Goal: Find specific page/section: Find specific page/section

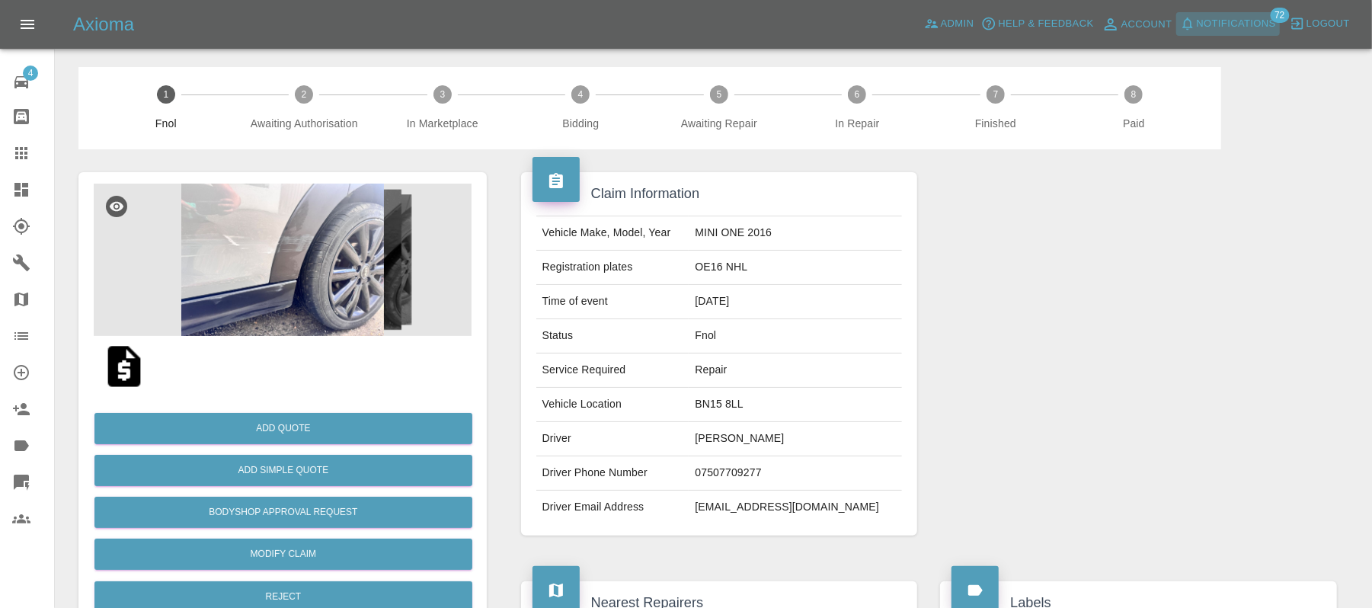
click at [1235, 35] on button "Notifications" at bounding box center [1228, 24] width 104 height 24
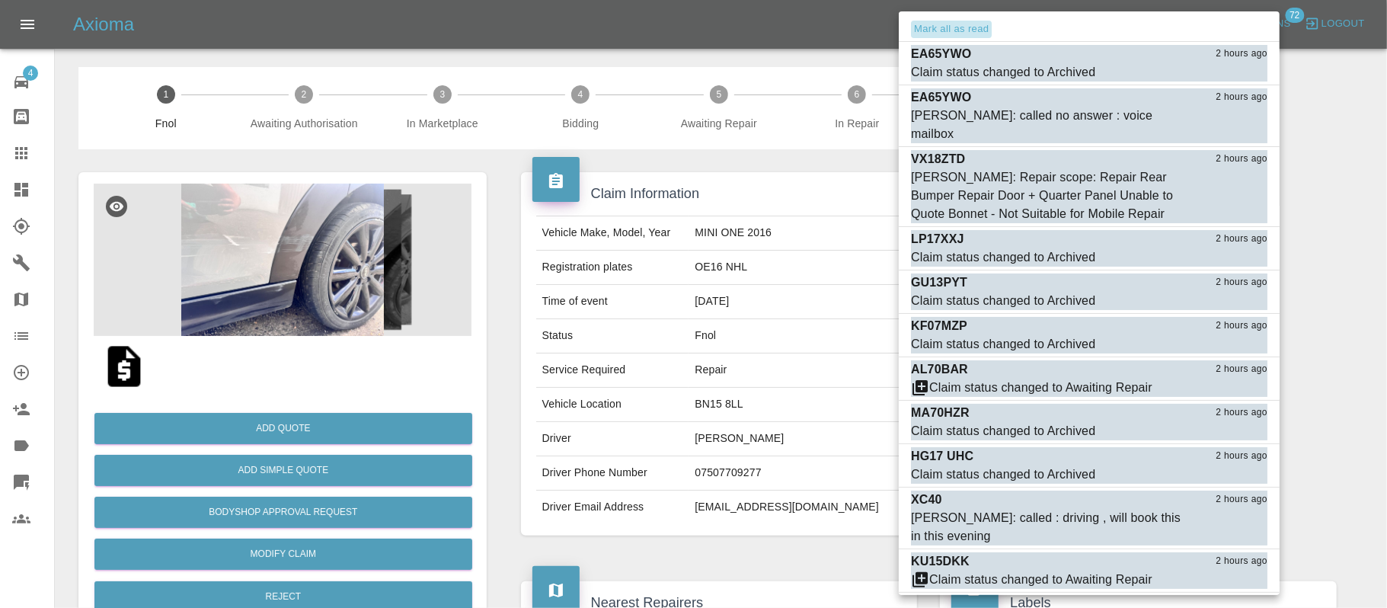
click at [948, 27] on button "Mark all as read" at bounding box center [951, 30] width 81 height 18
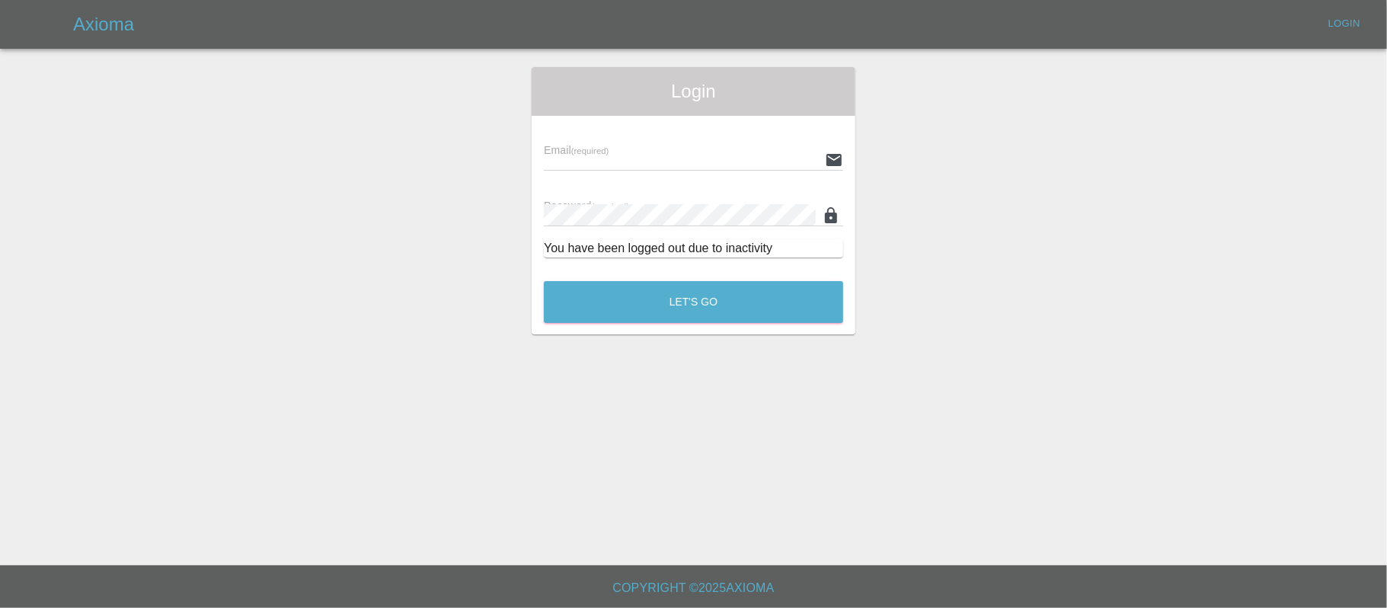
type input "[PERSON_NAME][EMAIL_ADDRESS][DOMAIN_NAME]"
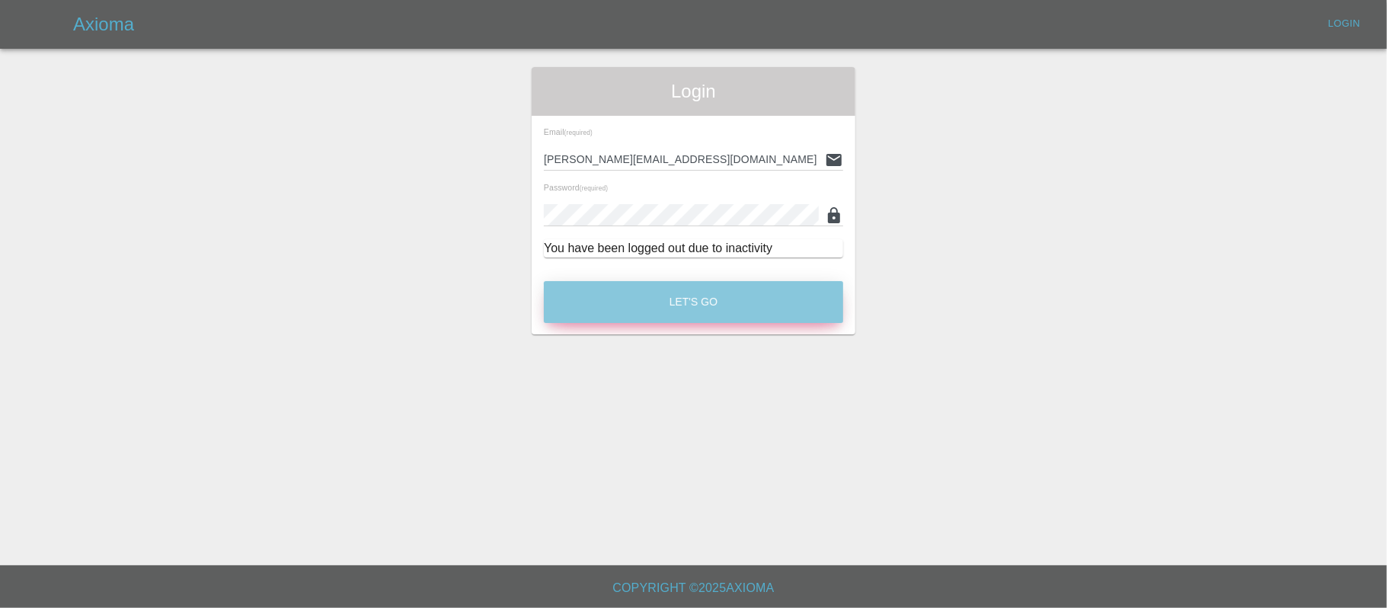
click at [671, 309] on button "Let's Go" at bounding box center [693, 302] width 299 height 42
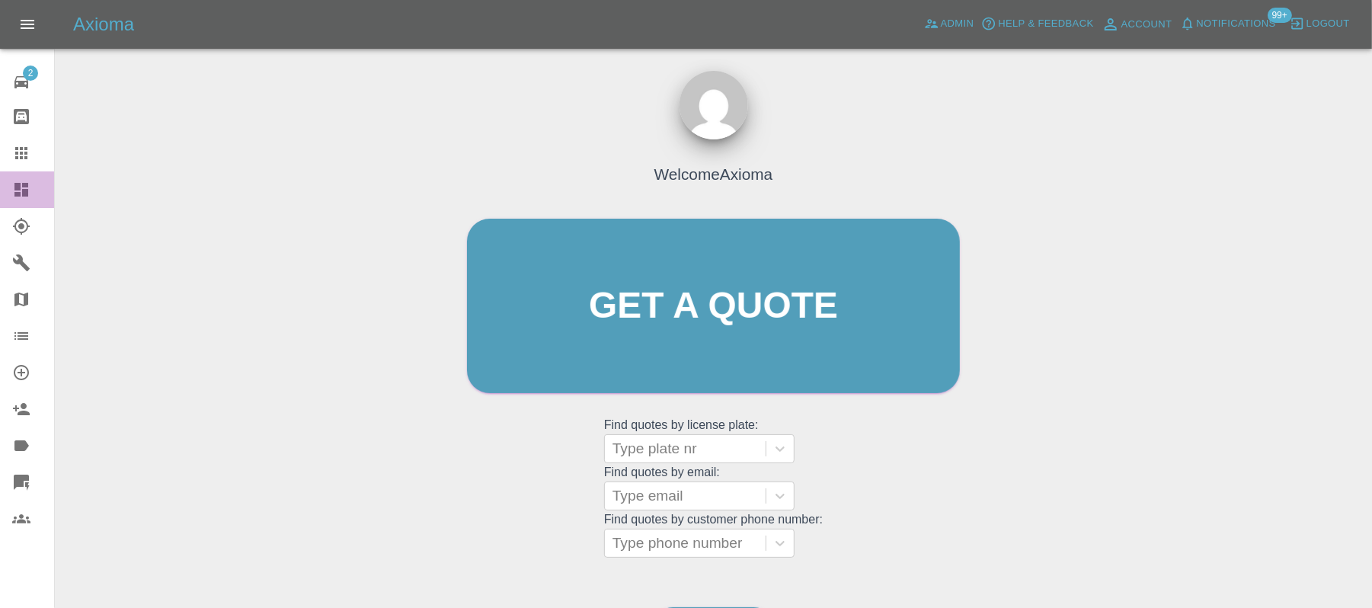
click at [19, 186] on icon at bounding box center [21, 190] width 14 height 14
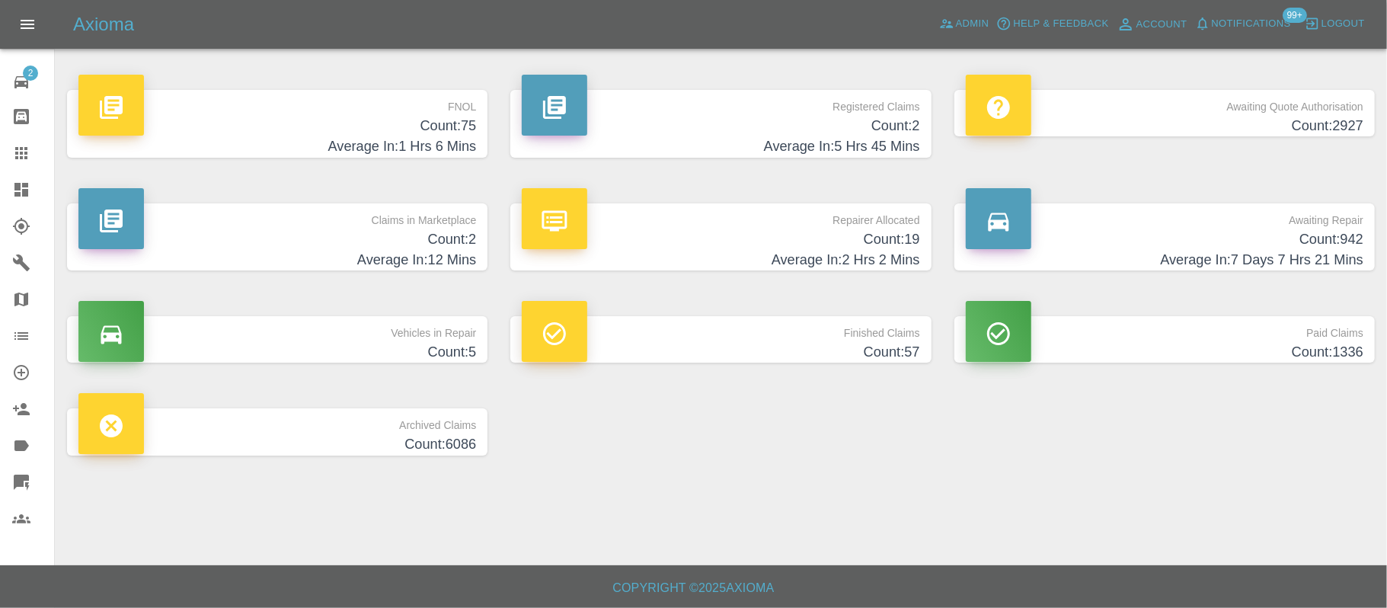
click at [318, 120] on h4 "Count: 75" at bounding box center [277, 126] width 398 height 21
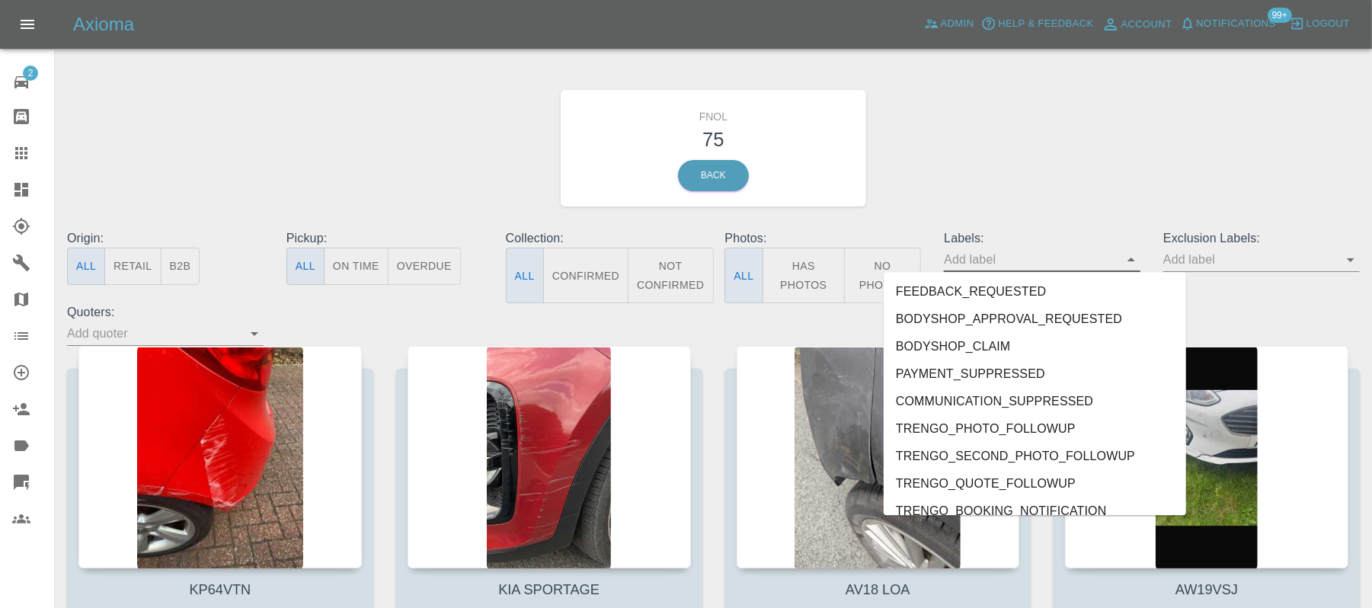
click at [1040, 254] on input "text" at bounding box center [1031, 260] width 174 height 24
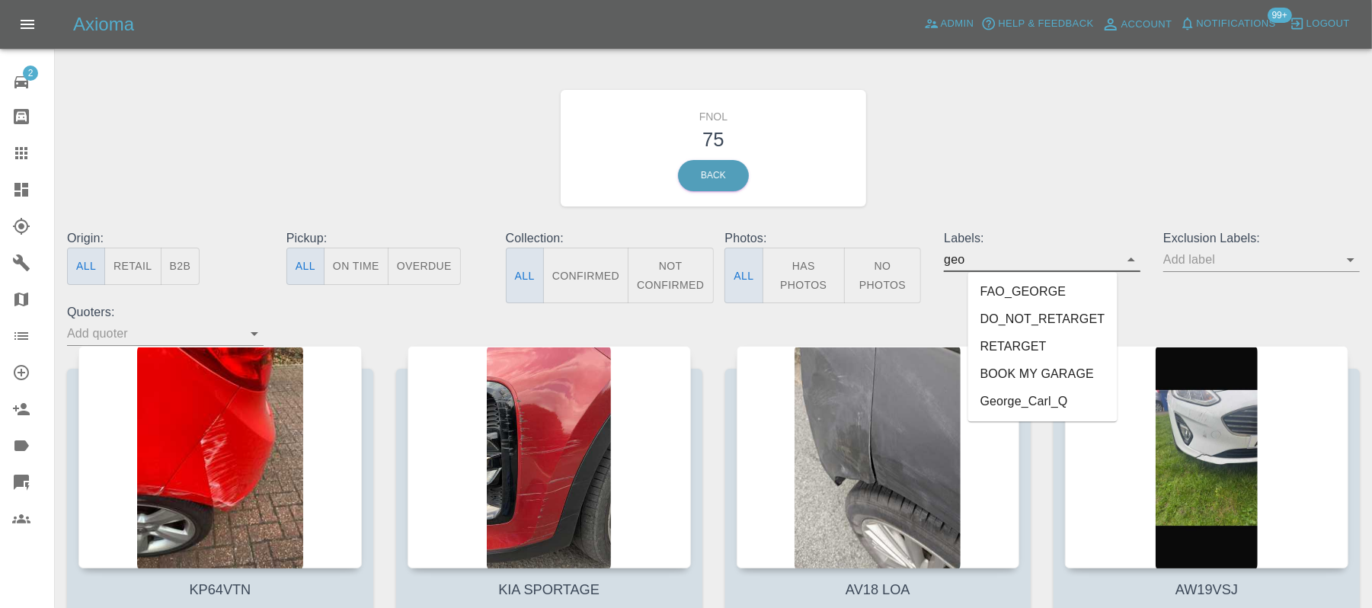
type input "geor"
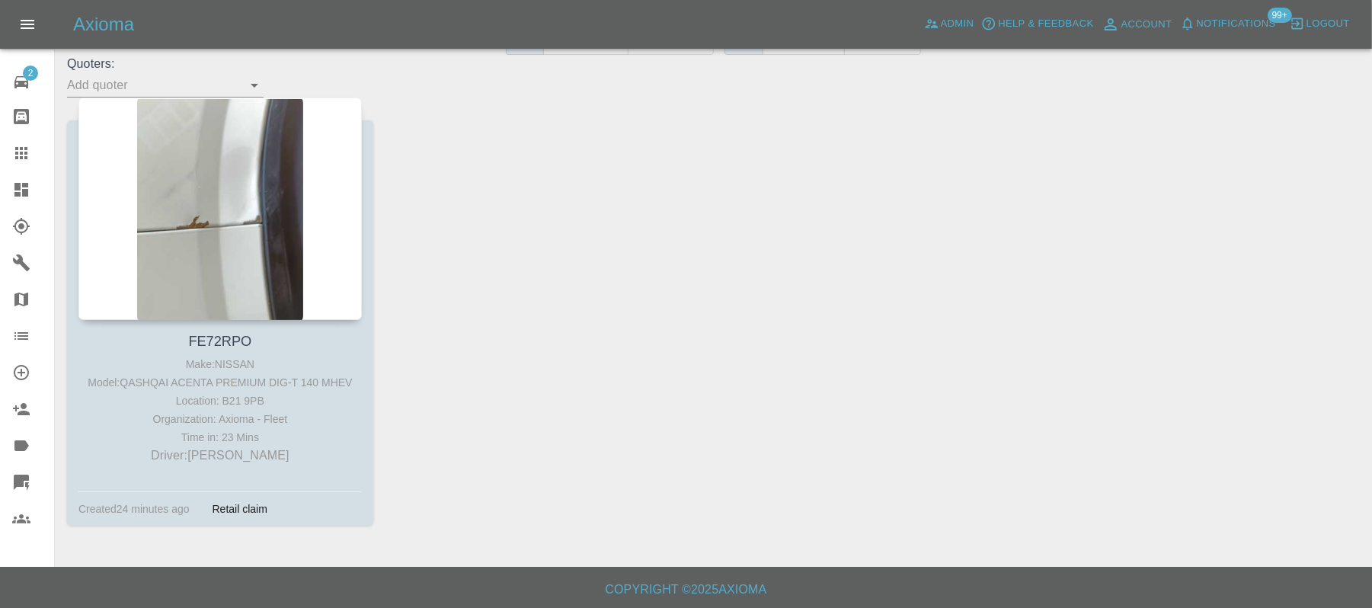
scroll to position [250, 0]
click at [248, 210] on div at bounding box center [219, 207] width 283 height 222
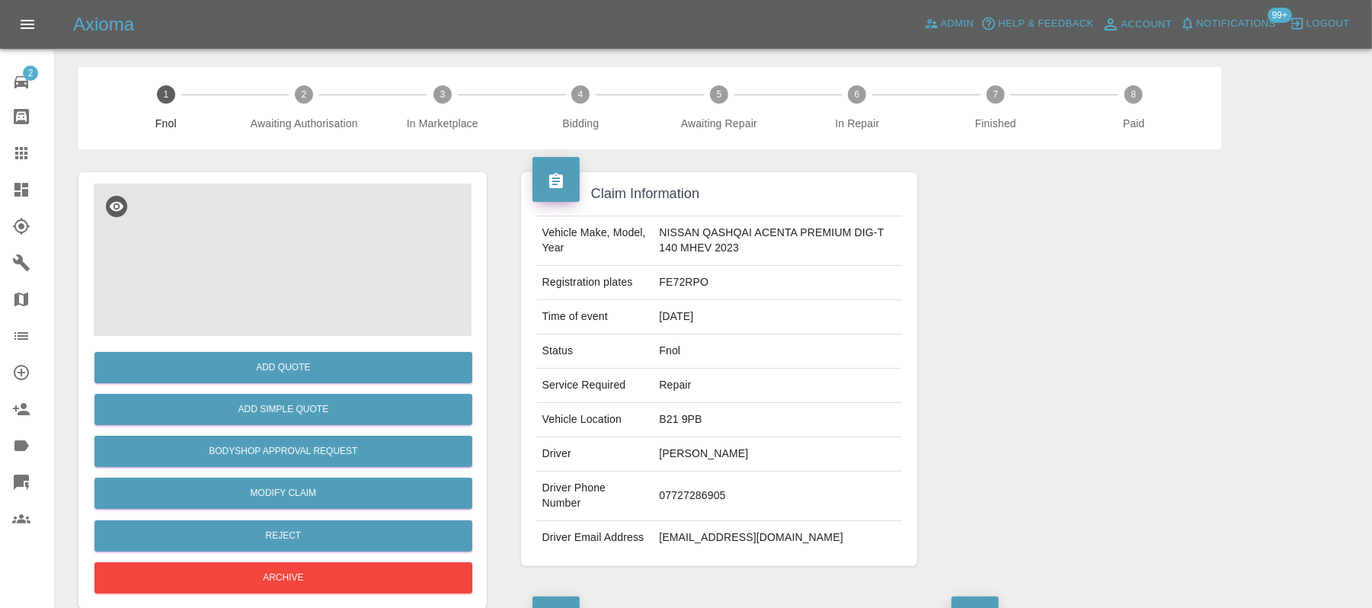
click at [293, 274] on img at bounding box center [283, 260] width 378 height 152
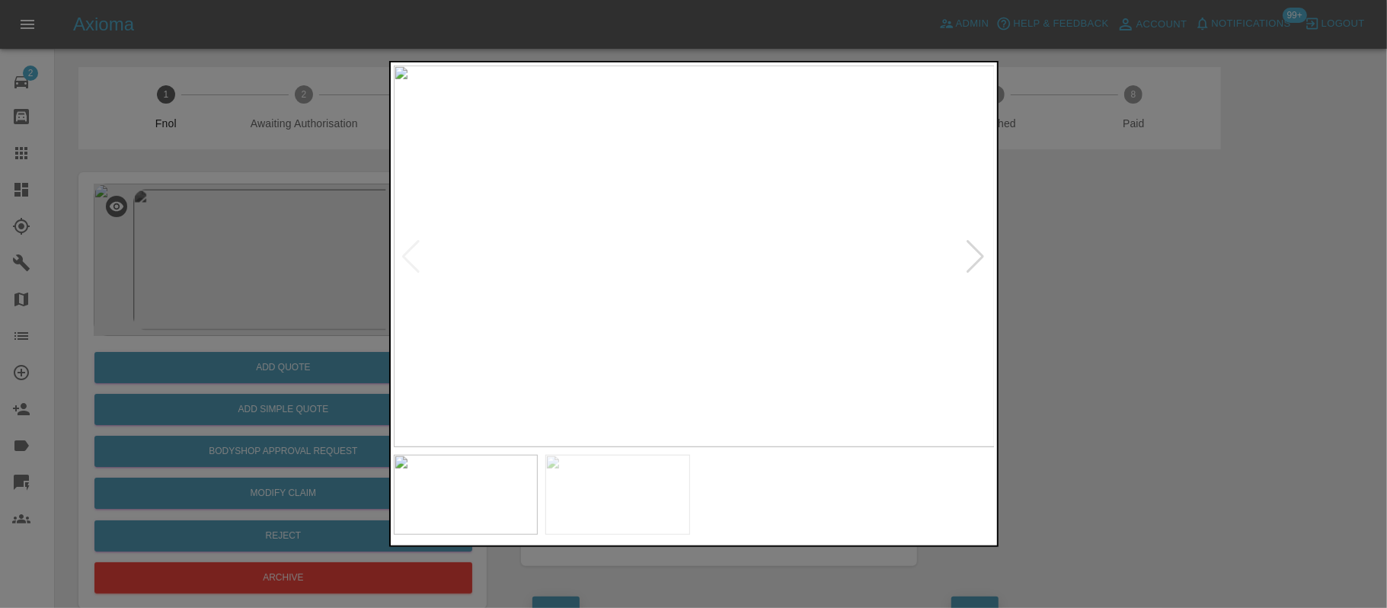
click at [972, 260] on div at bounding box center [976, 256] width 21 height 34
click at [1199, 331] on div at bounding box center [693, 304] width 1387 height 608
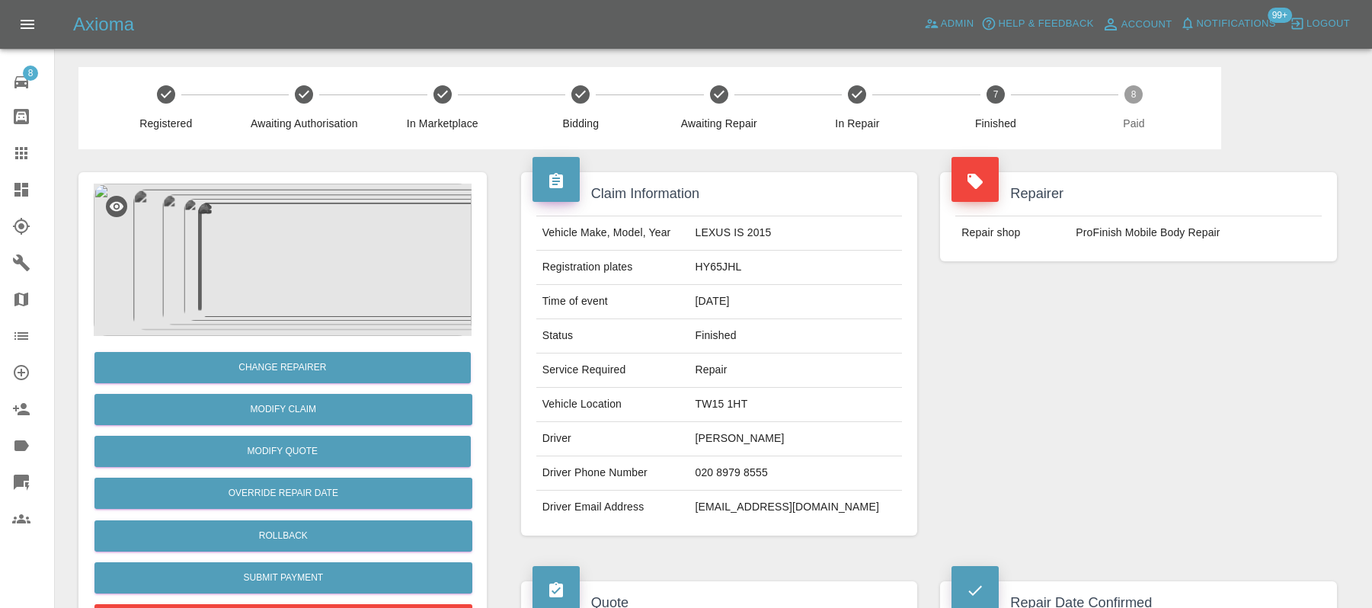
scroll to position [150, 0]
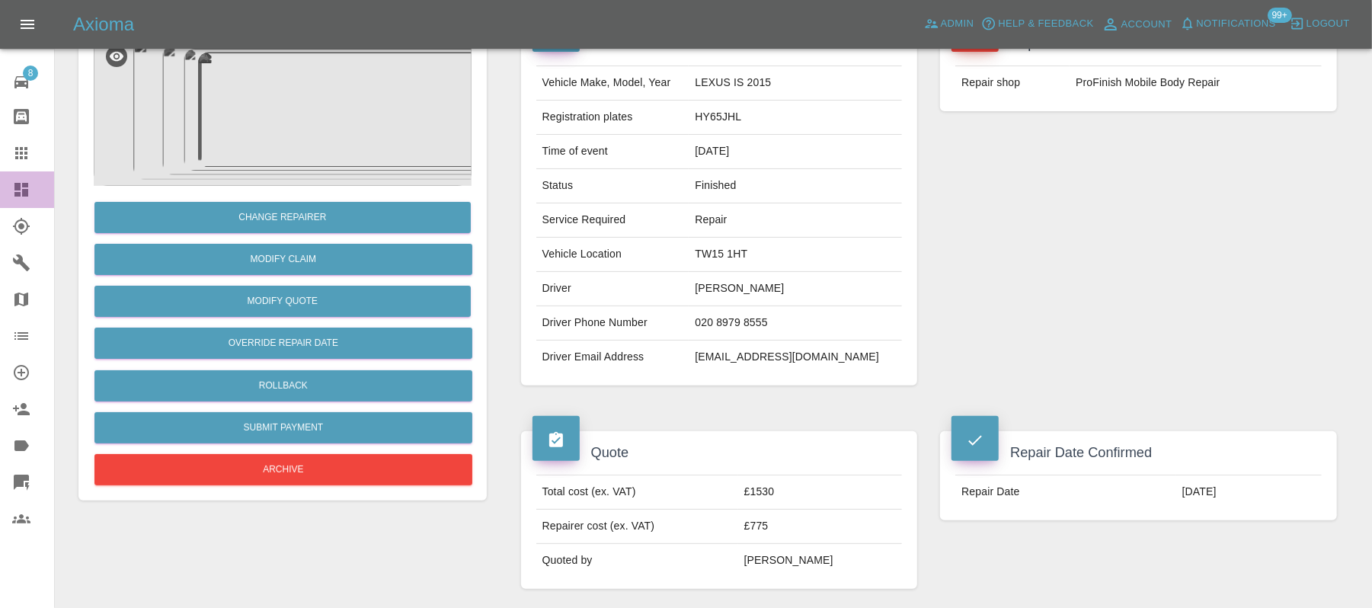
click at [26, 178] on link "Dashboard" at bounding box center [27, 189] width 54 height 37
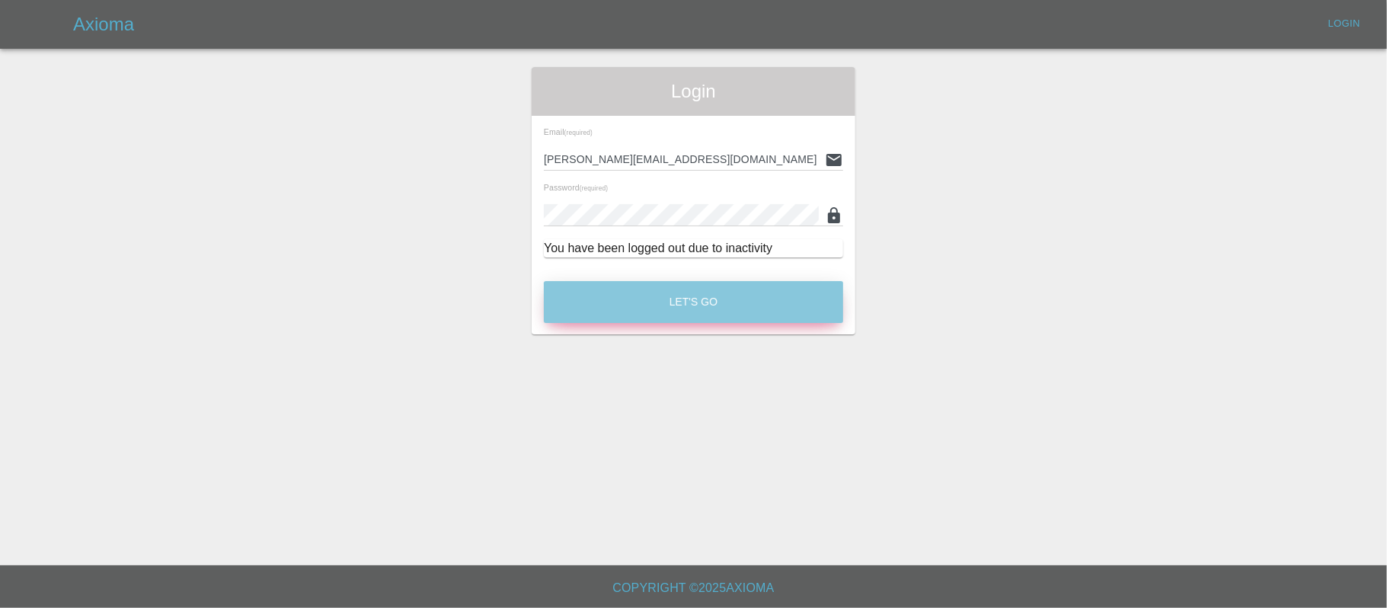
click at [672, 314] on button "Let's Go" at bounding box center [693, 302] width 299 height 42
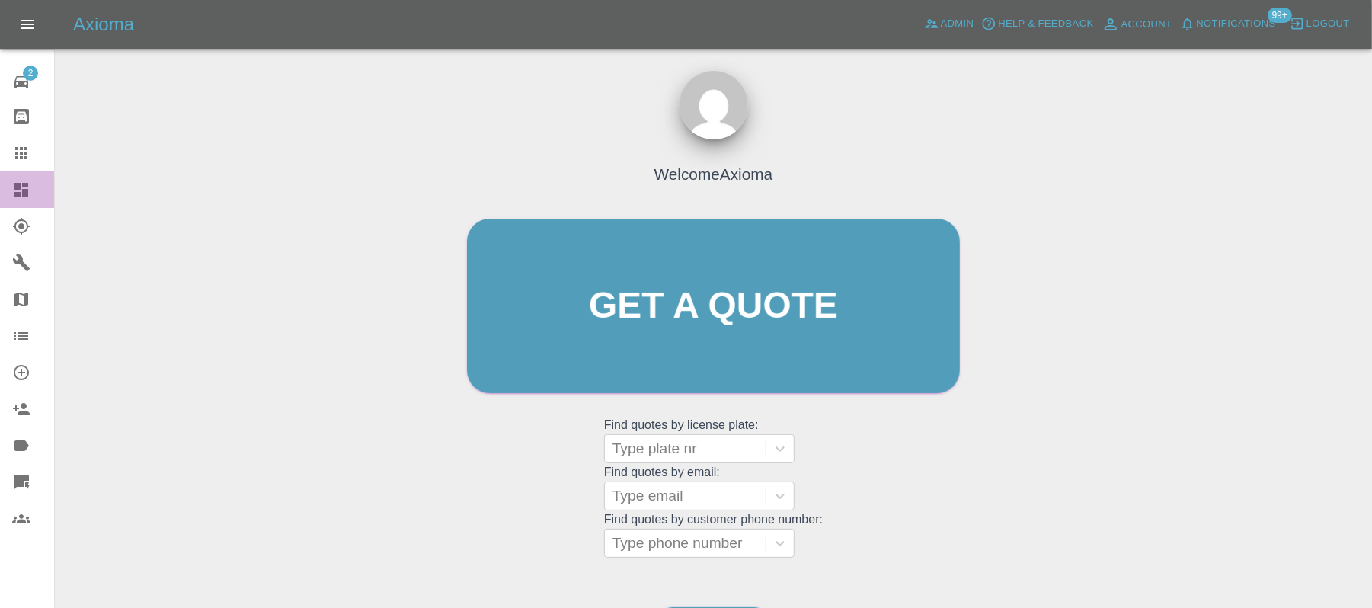
click at [8, 187] on link "Dashboard" at bounding box center [27, 189] width 54 height 37
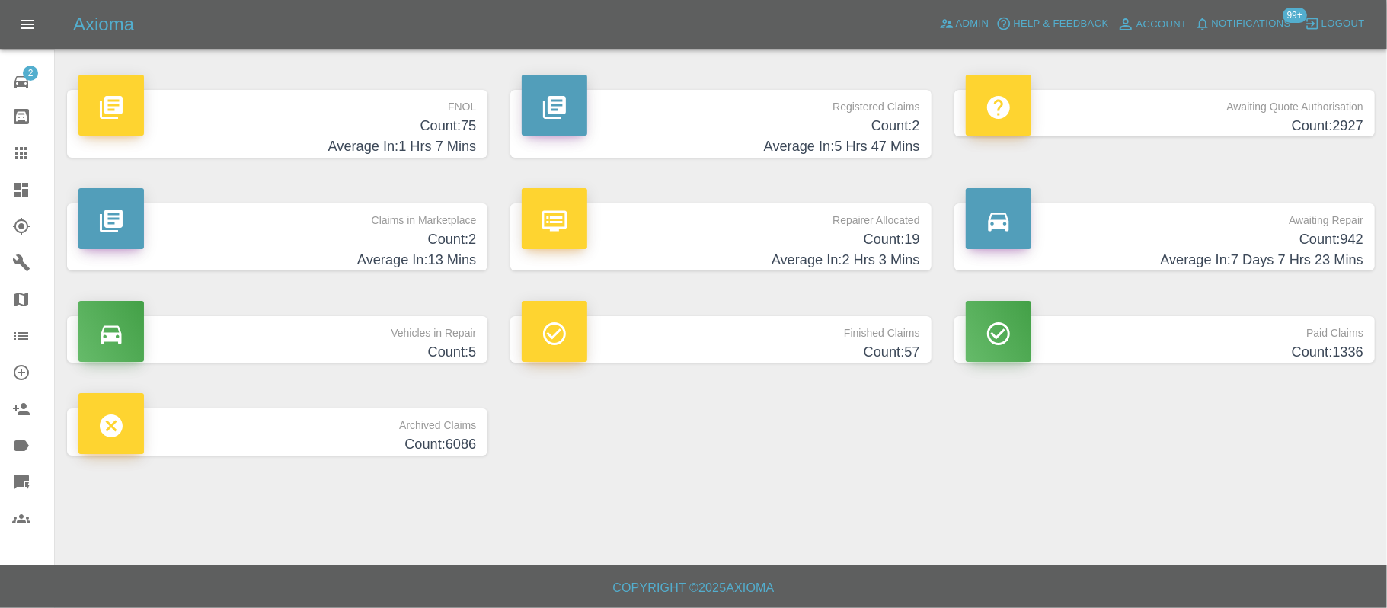
click at [1092, 136] on h4 "Count: 2927" at bounding box center [1165, 126] width 398 height 21
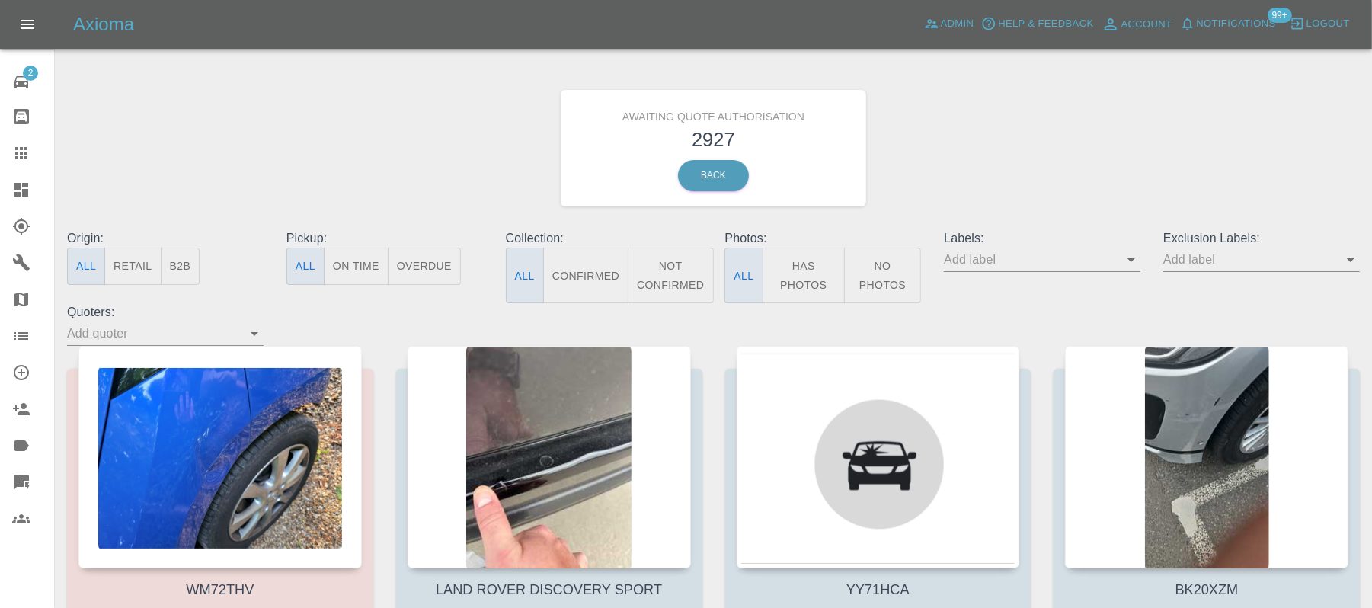
click at [1037, 274] on div "Labels:" at bounding box center [1041, 266] width 219 height 74
click at [1021, 264] on input "text" at bounding box center [1031, 260] width 174 height 24
type input "geor"
click at [1034, 327] on li "George_Carl_Q" at bounding box center [1042, 318] width 112 height 27
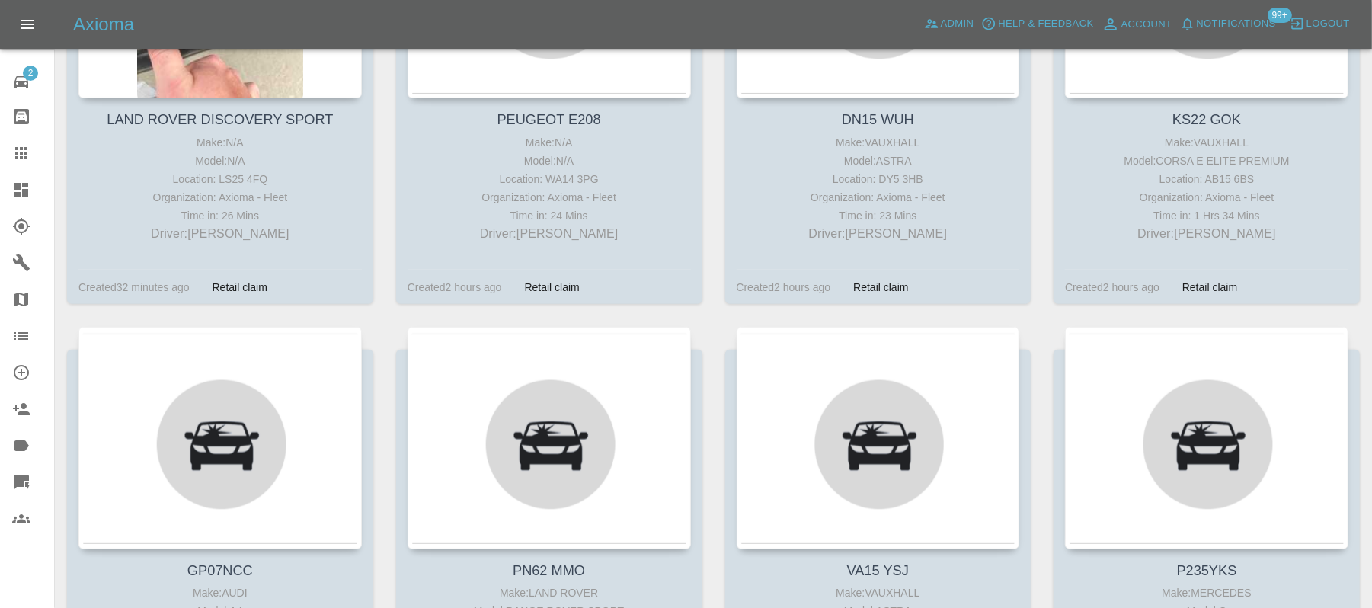
scroll to position [471, 0]
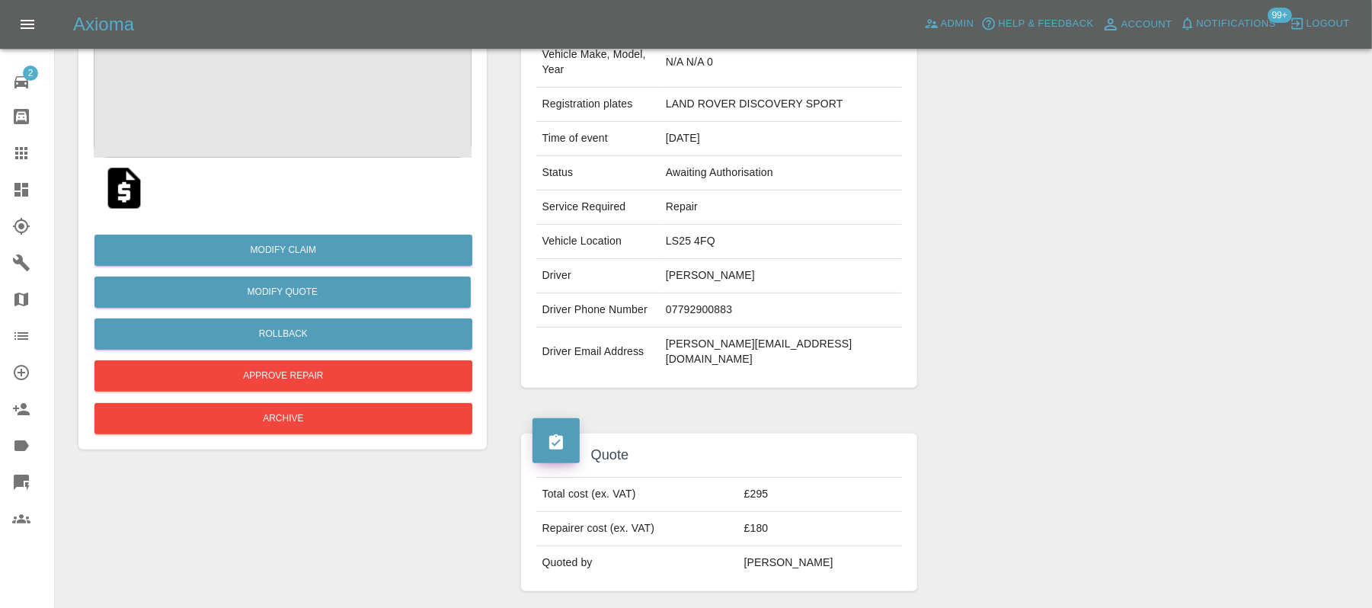
scroll to position [244, 0]
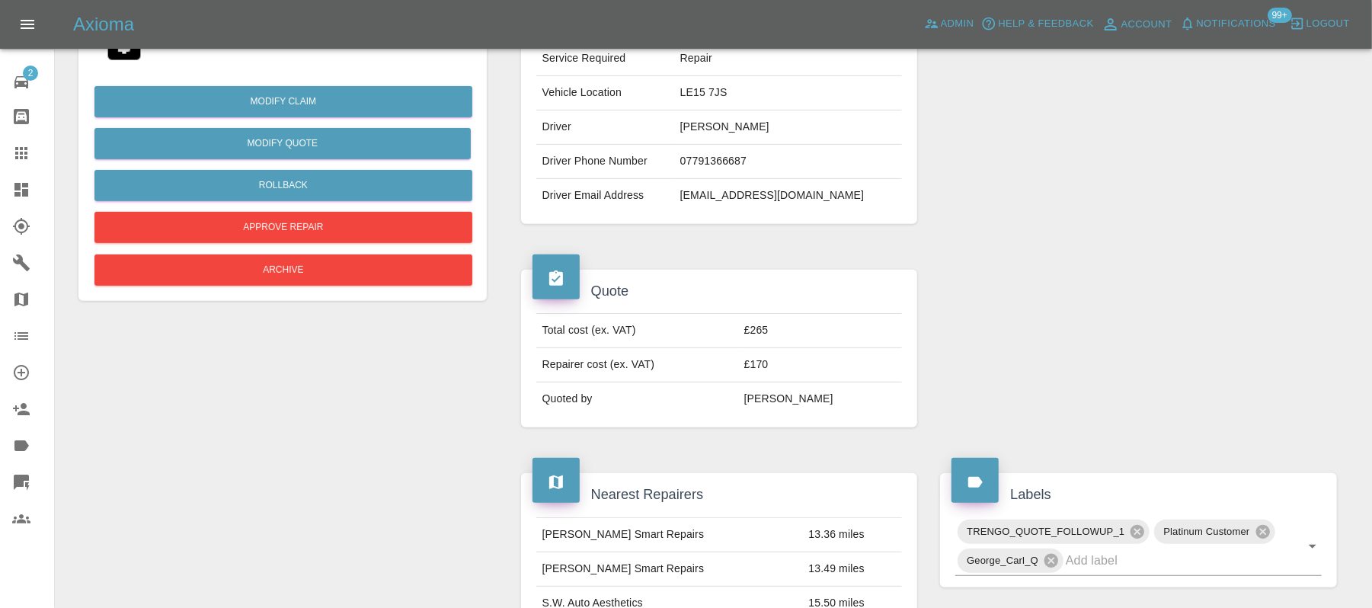
scroll to position [327, 0]
